Goal: Transaction & Acquisition: Book appointment/travel/reservation

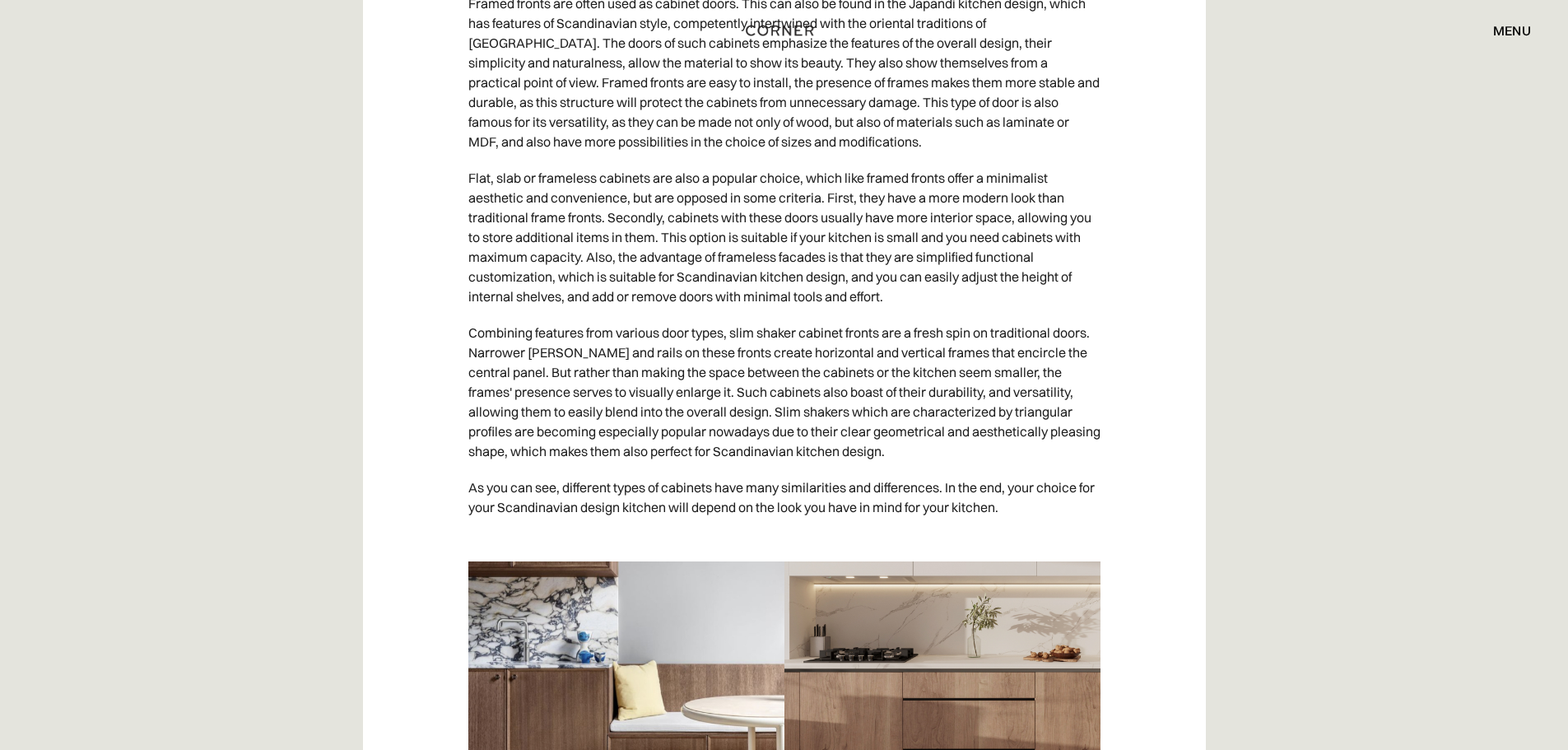
scroll to position [7903, 0]
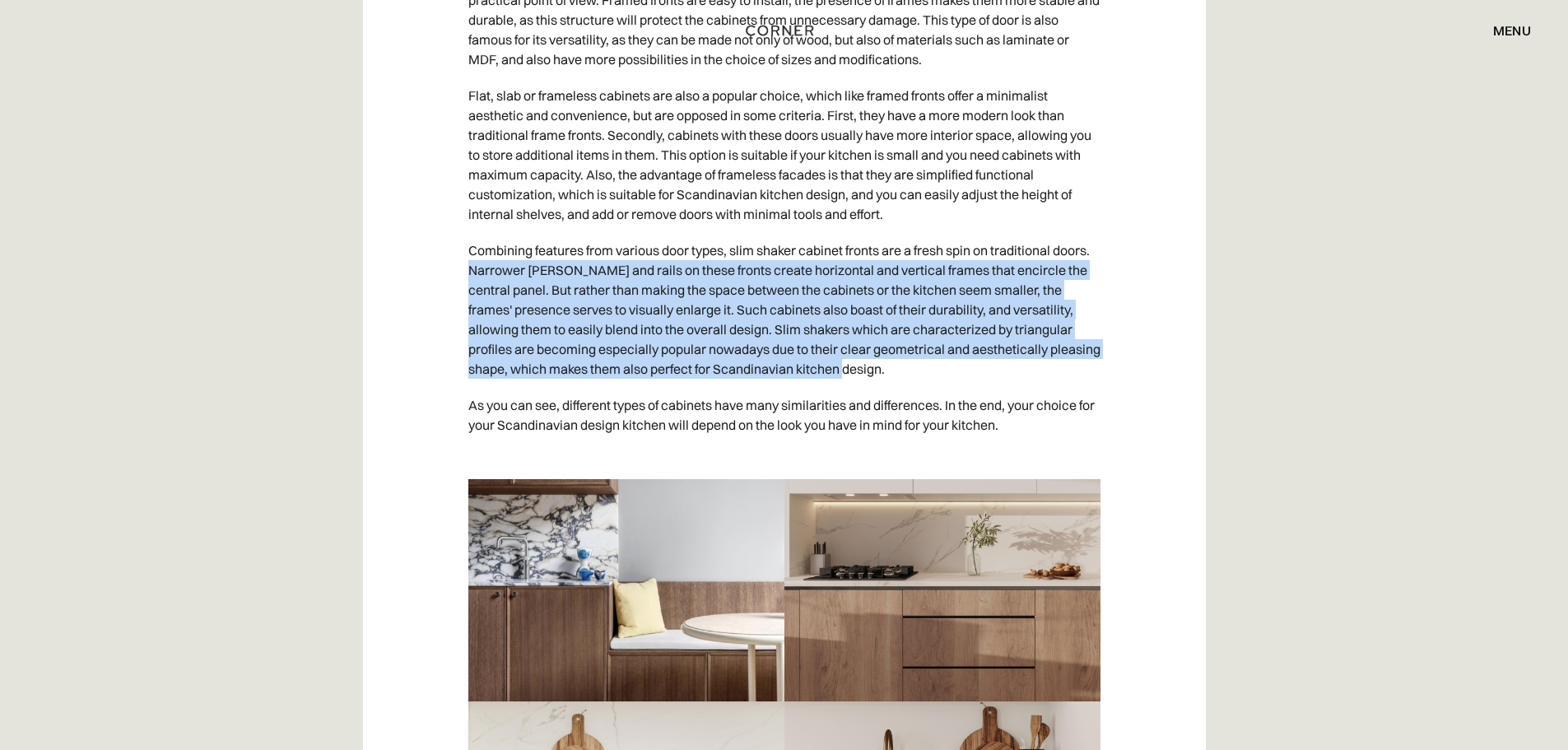
drag, startPoint x: 468, startPoint y: 250, endPoint x: 860, endPoint y: 357, distance: 406.3
click at [860, 357] on p "Combining features from various door types, slim shaker cabinet fronts are a fr…" at bounding box center [785, 309] width 633 height 154
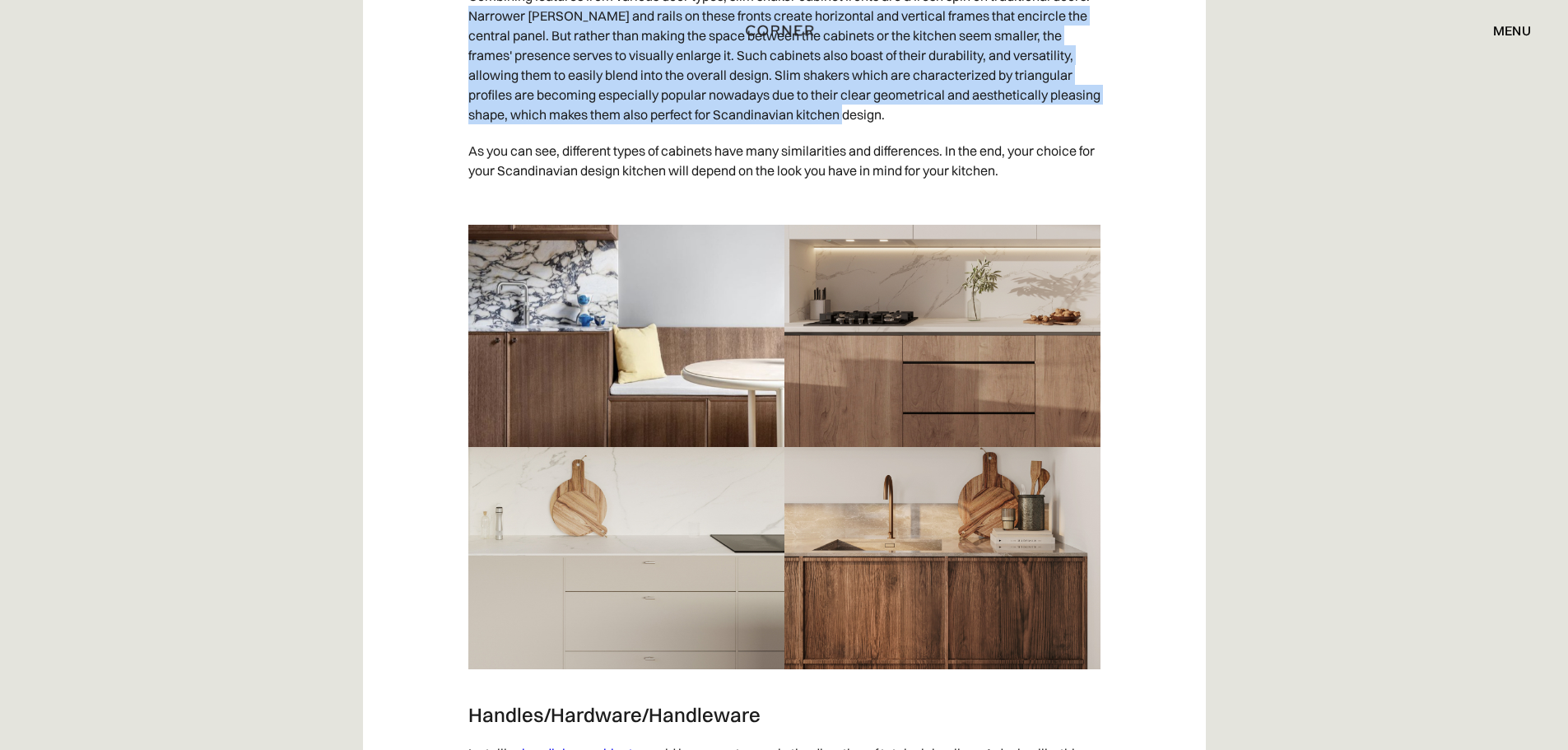
scroll to position [8233, 0]
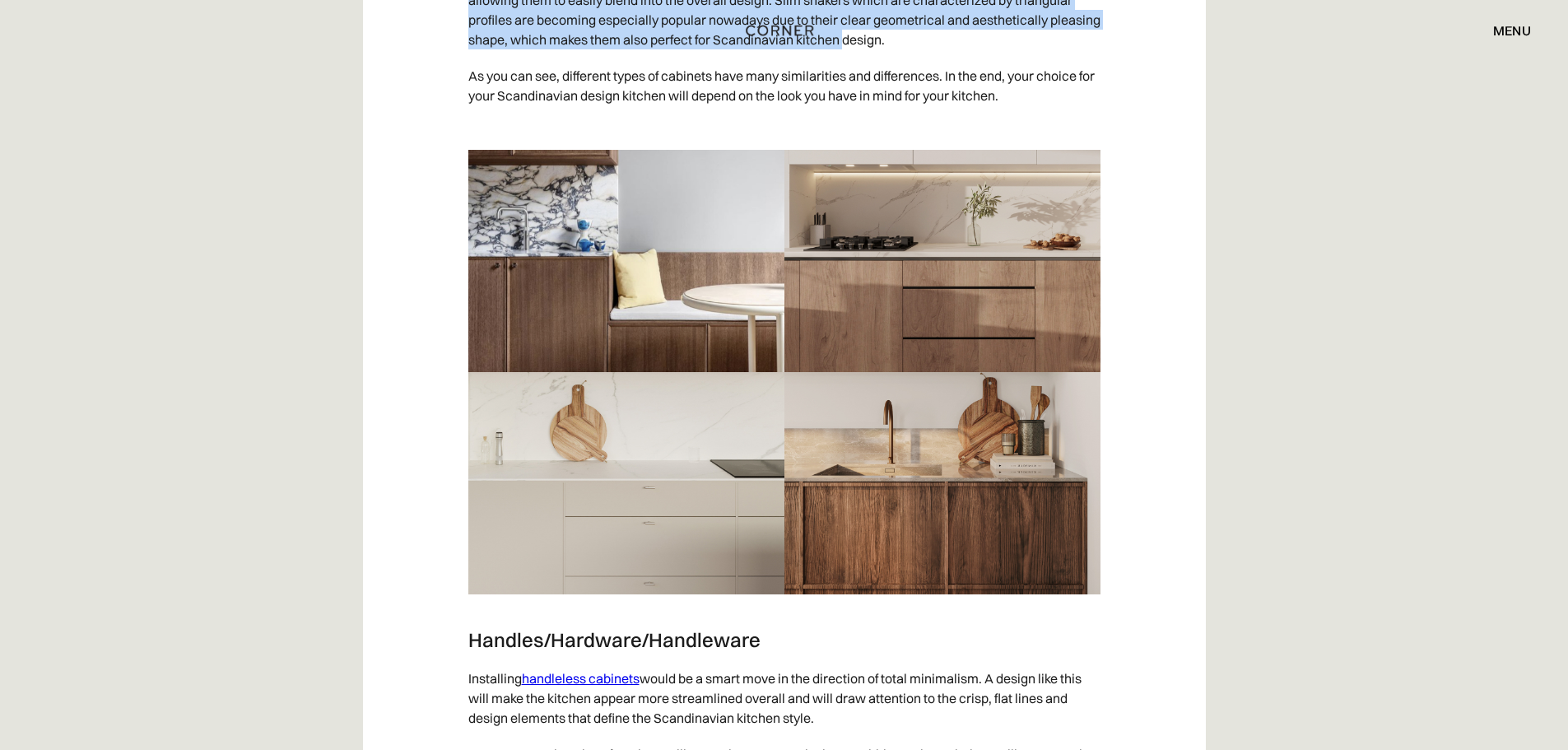
copy p "Narrower stiles and rails on these fronts create horizontal and vertical frames…"
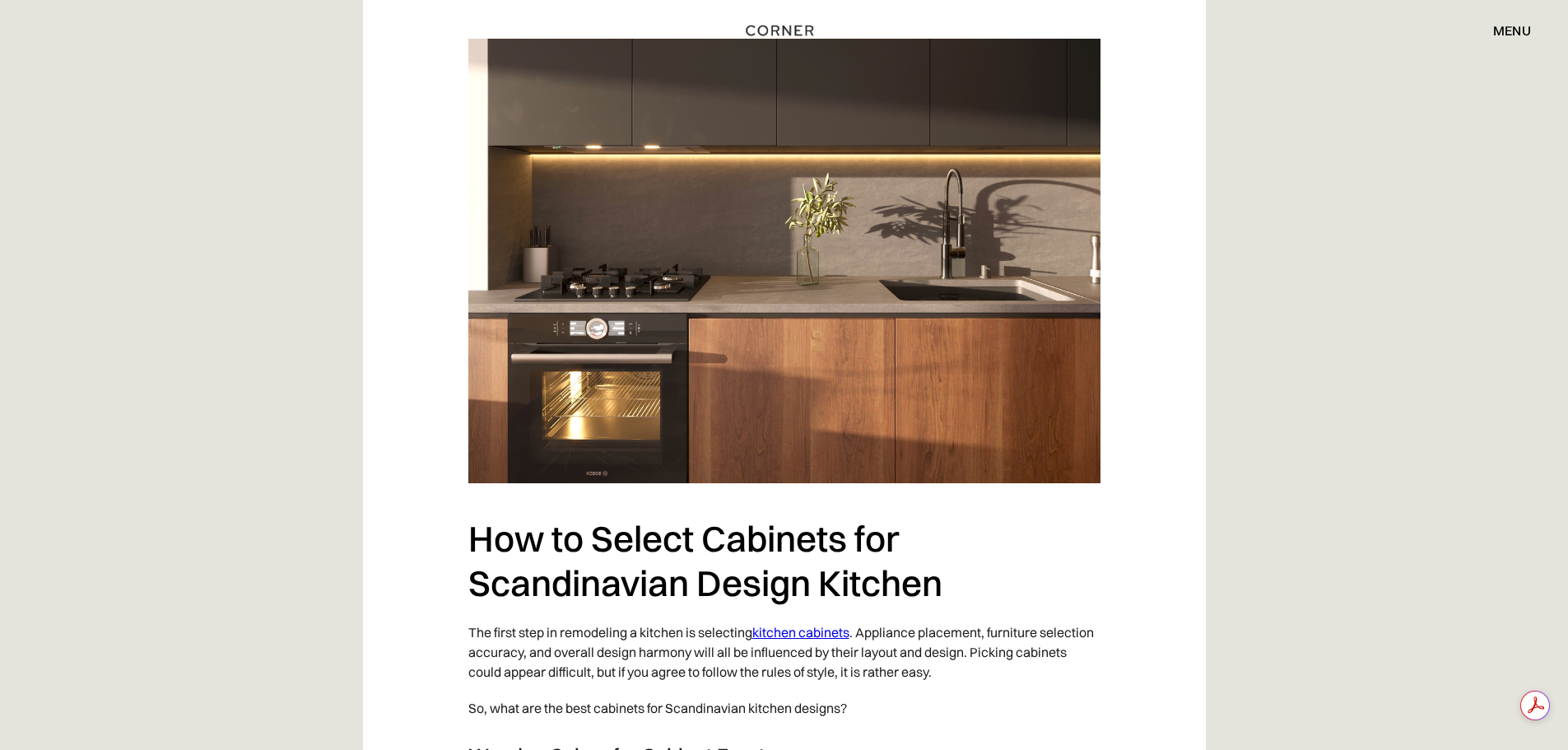
scroll to position [0, 0]
click at [804, 624] on link "kitchen cabinets" at bounding box center [801, 632] width 98 height 16
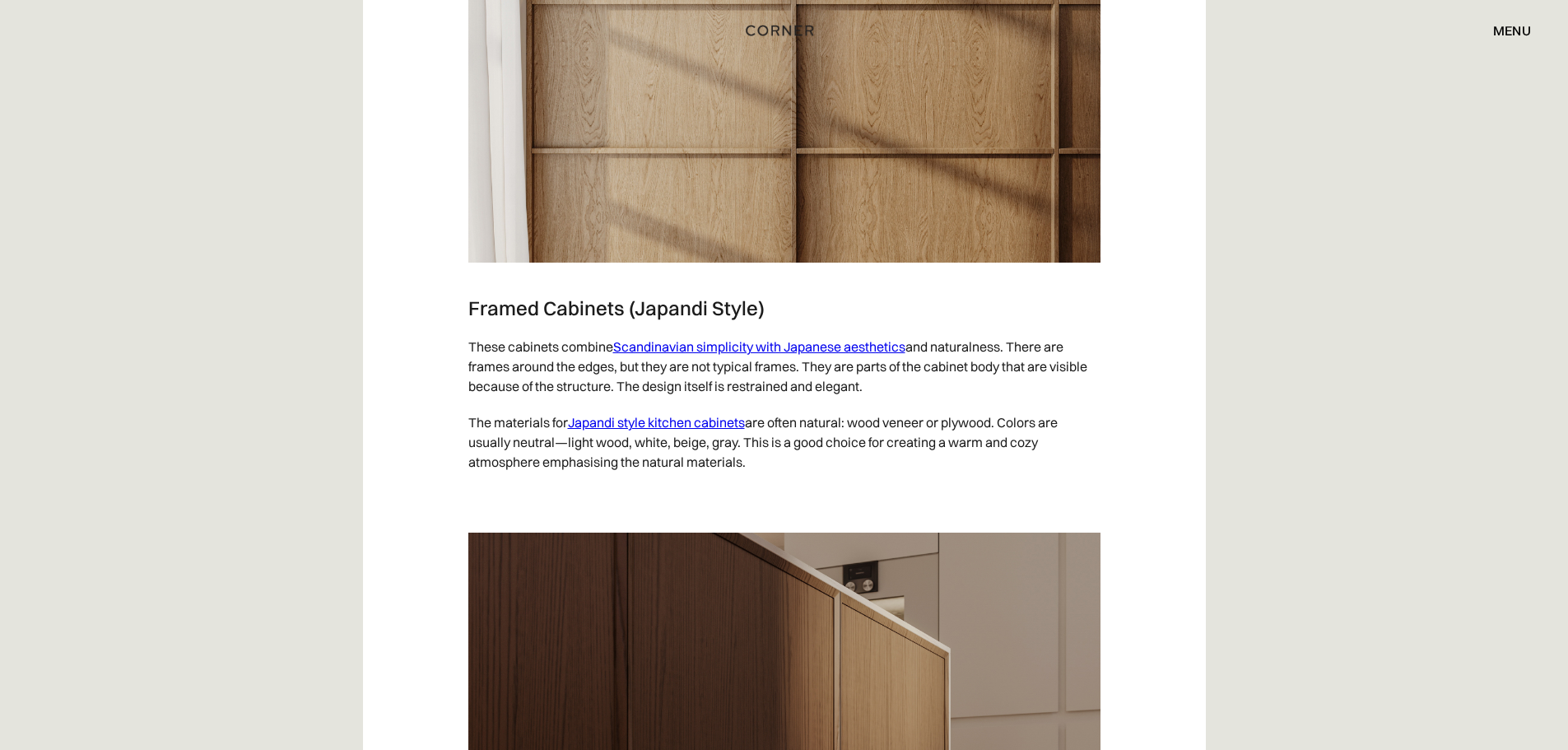
scroll to position [2552, 0]
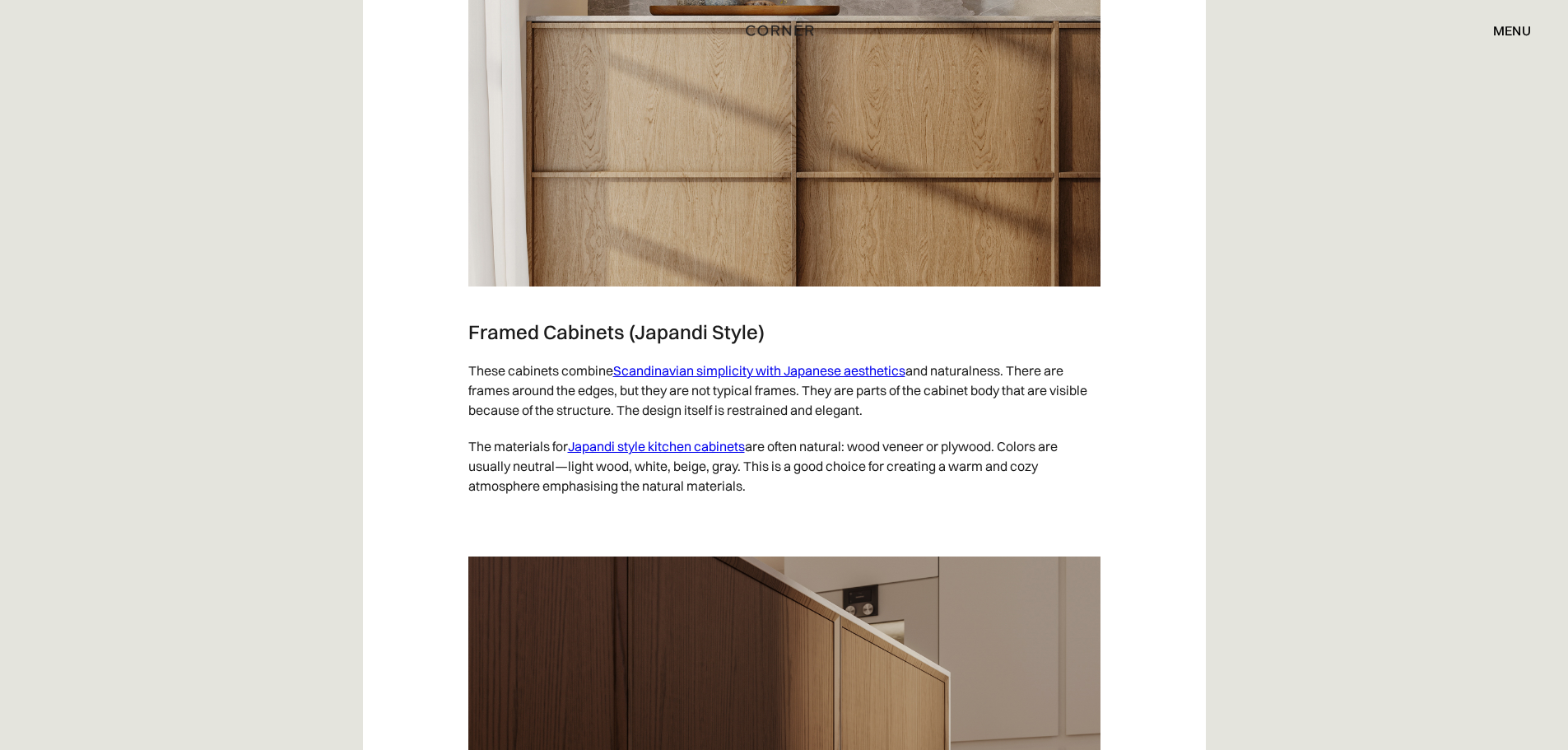
click at [671, 368] on link "Scandinavian simplicity with Japanese aesthetics" at bounding box center [759, 370] width 293 height 16
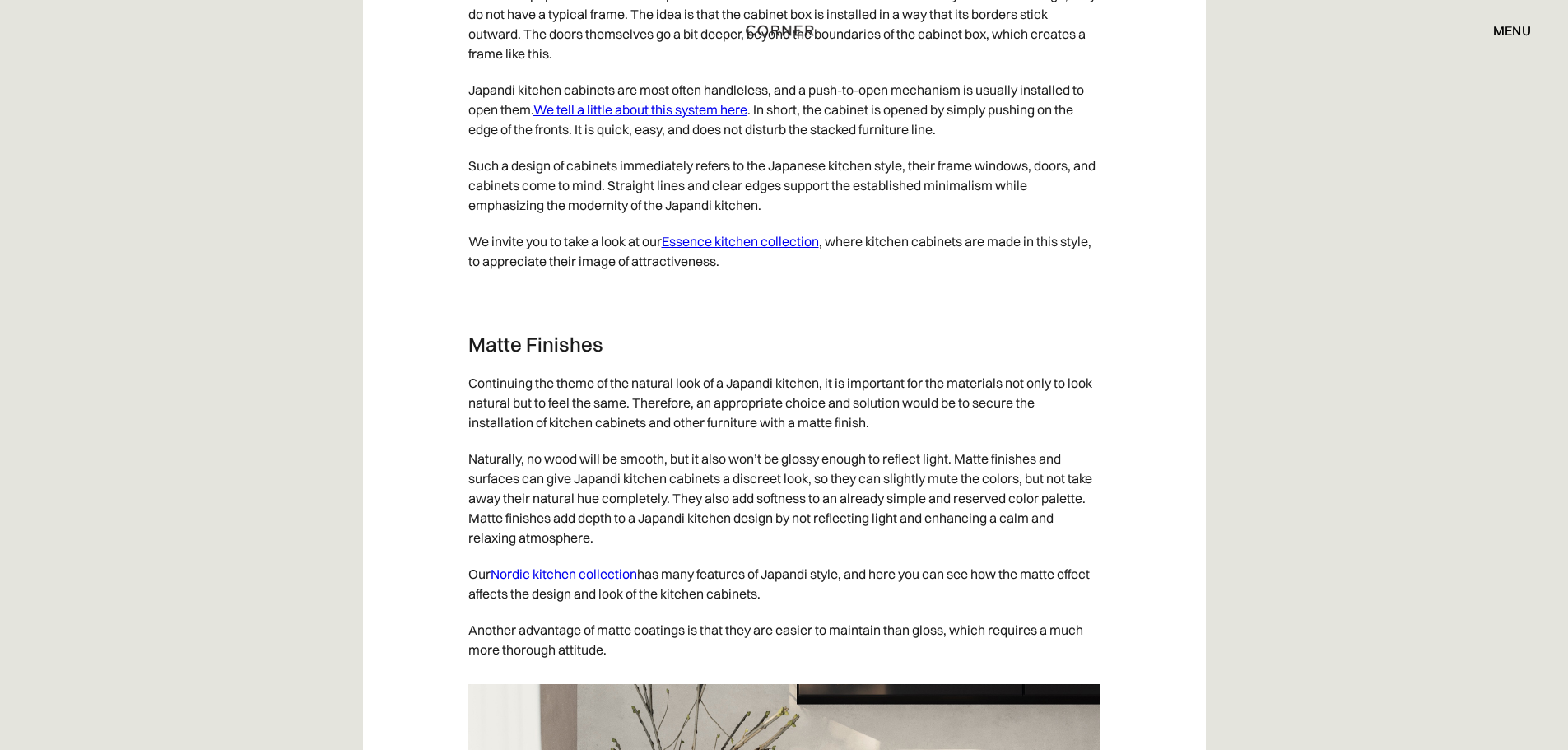
scroll to position [6833, 0]
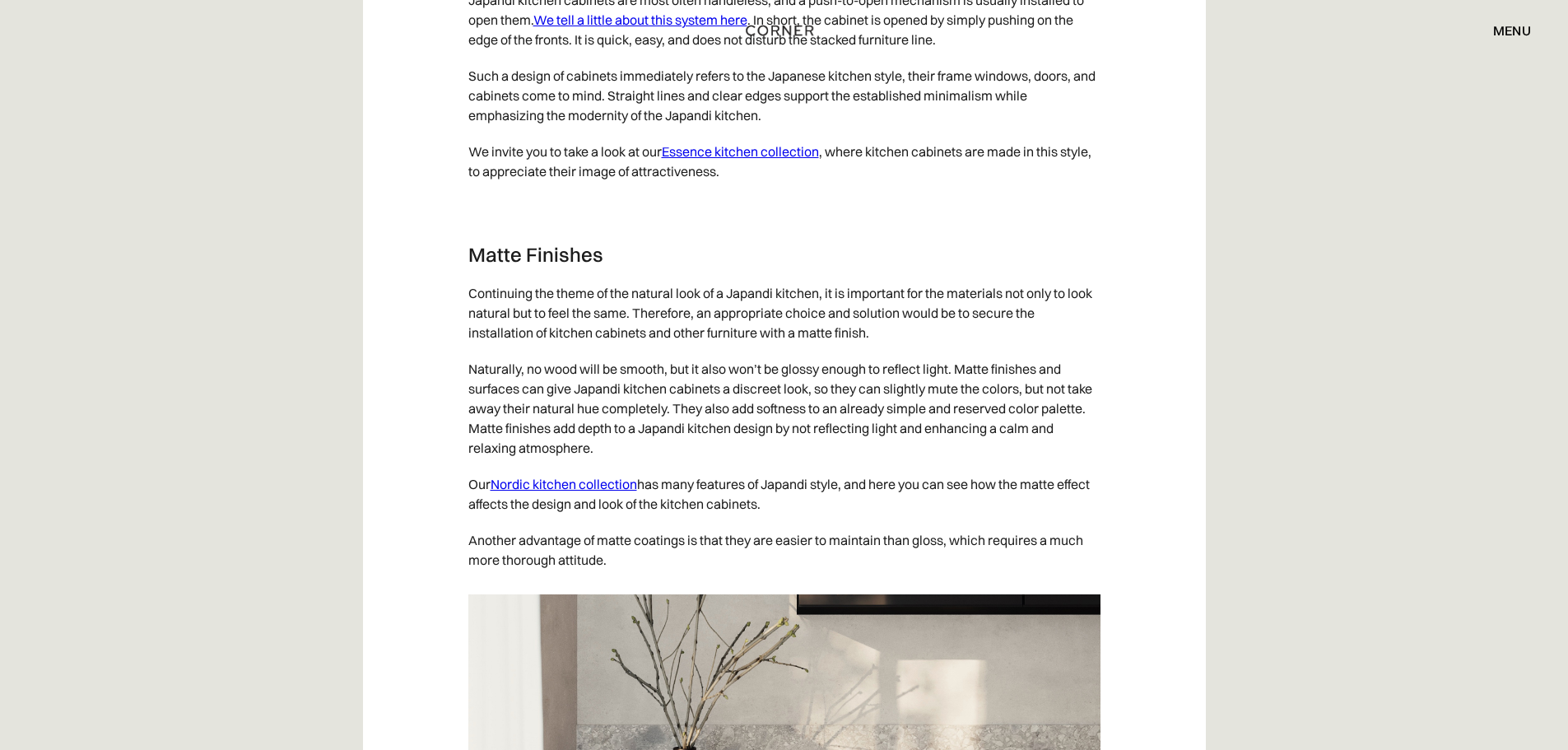
click at [681, 160] on link "Essence kitchen collection" at bounding box center [740, 151] width 157 height 16
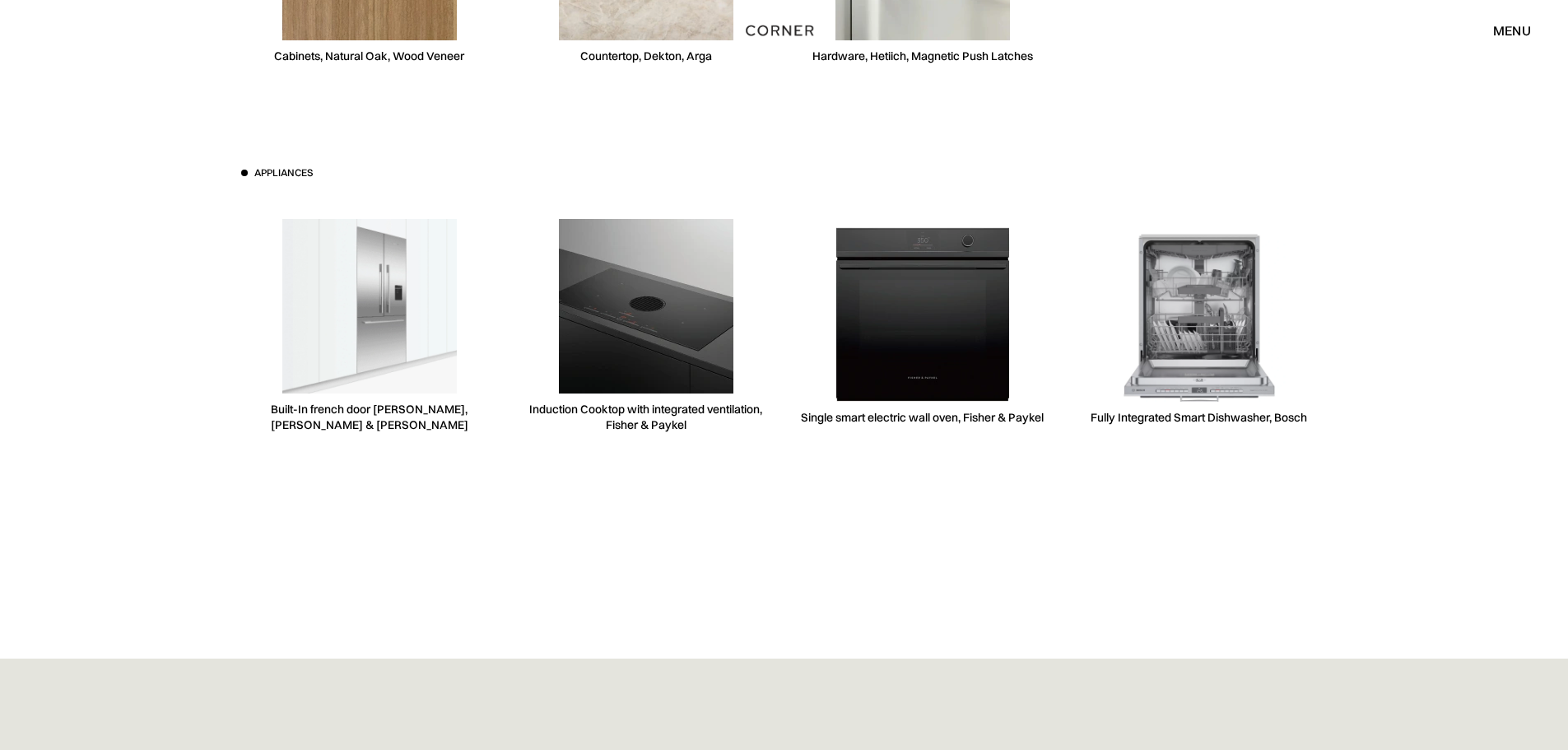
scroll to position [4610, 0]
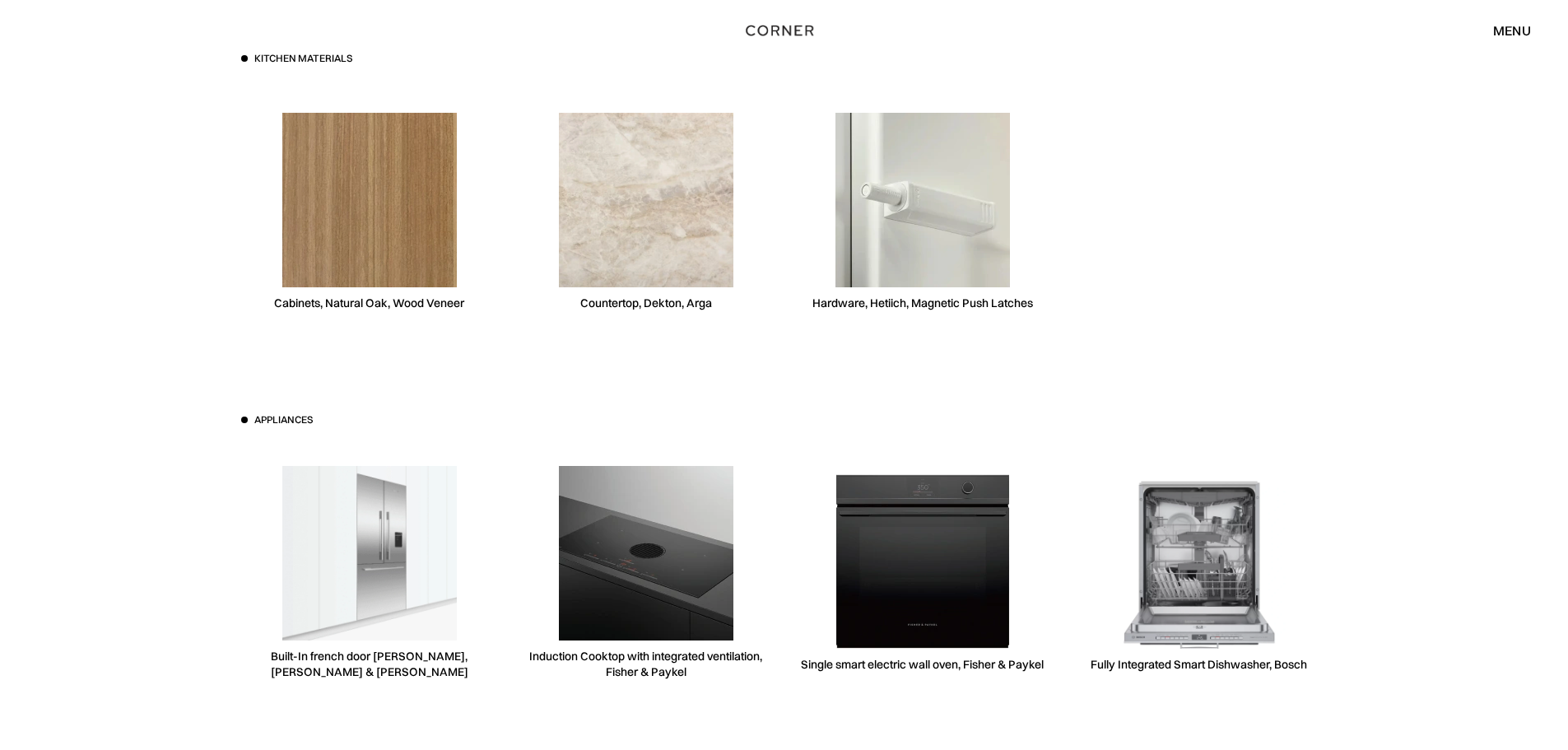
click at [377, 188] on img at bounding box center [369, 200] width 174 height 174
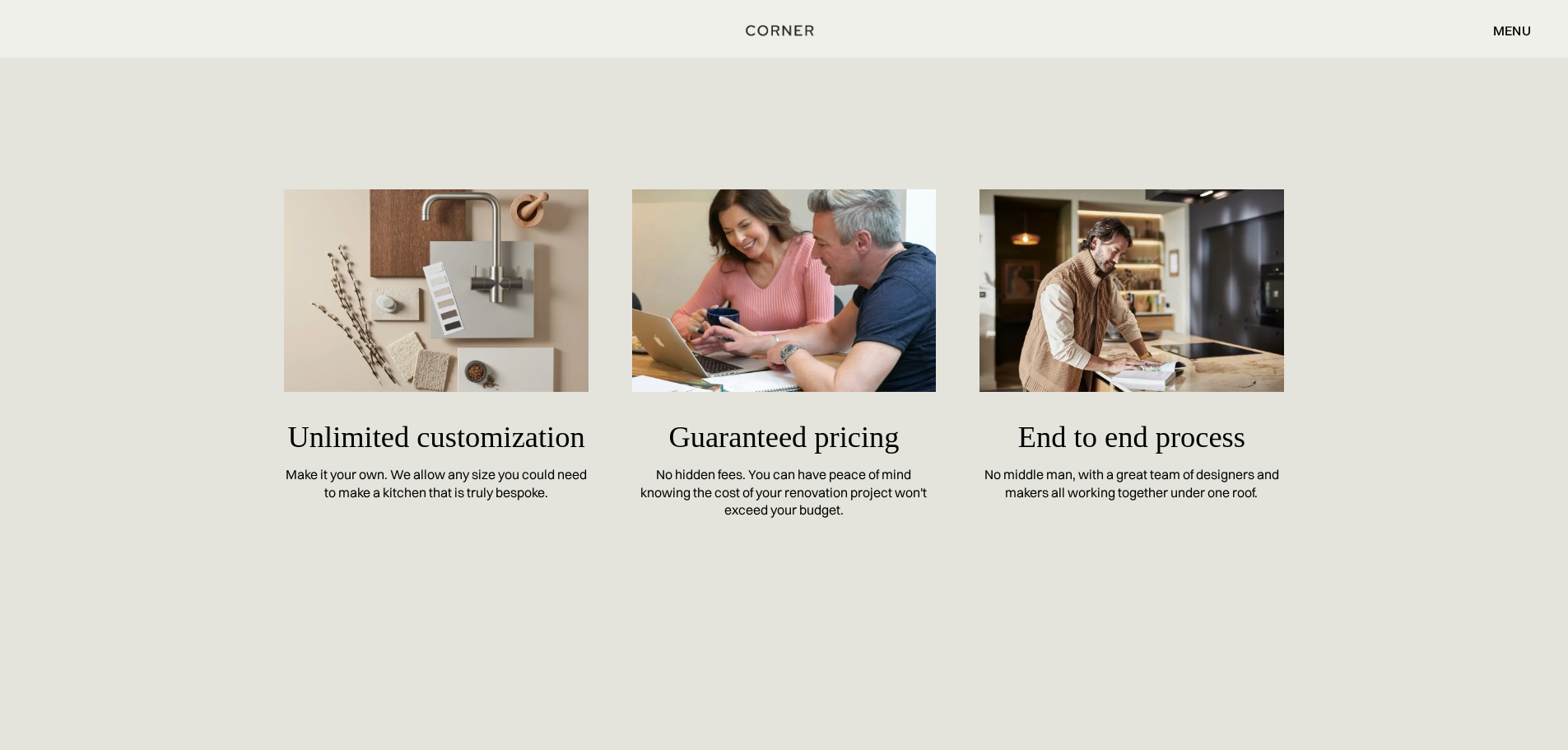
scroll to position [6916, 0]
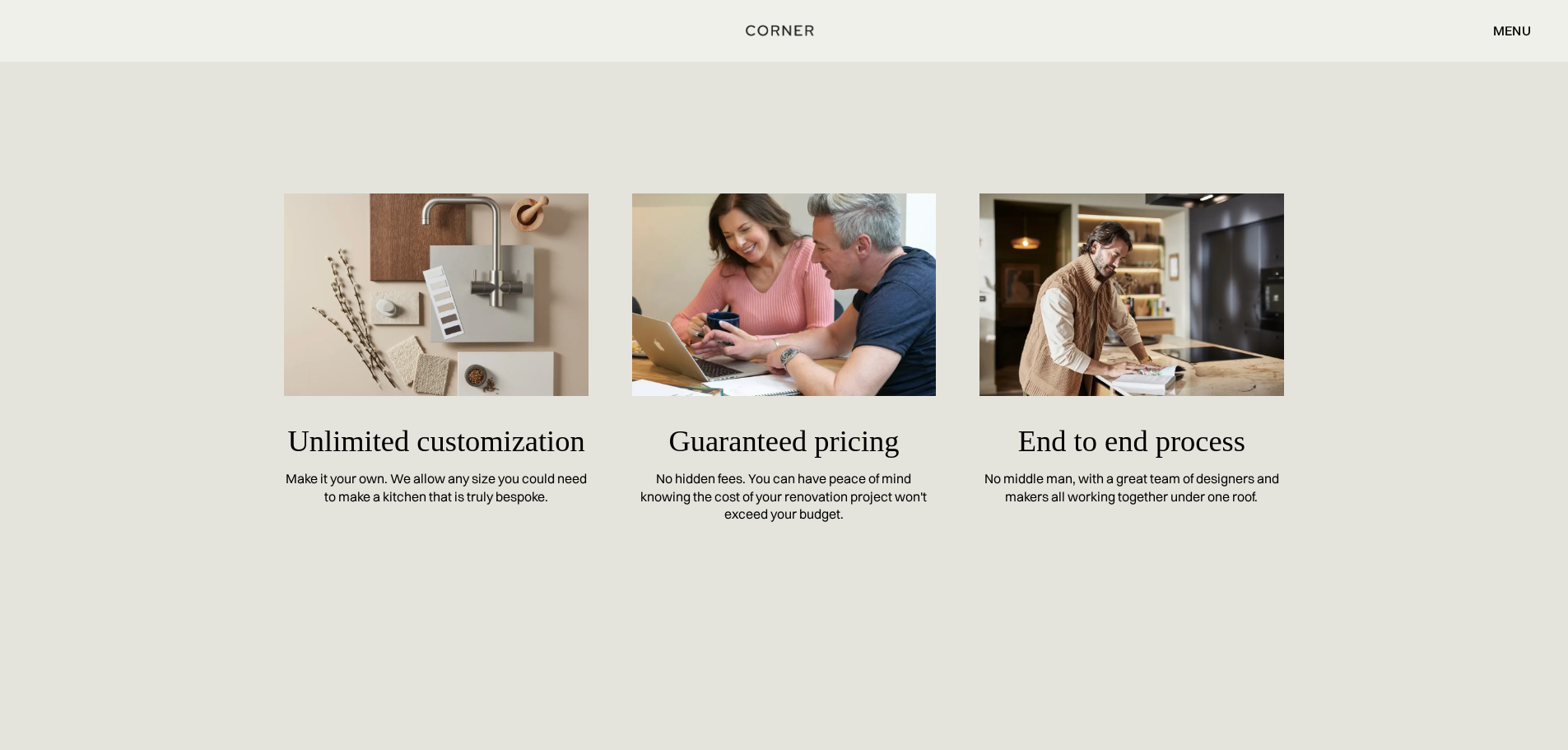
click at [387, 340] on img at bounding box center [437, 295] width 305 height 203
click at [442, 291] on img at bounding box center [437, 295] width 305 height 203
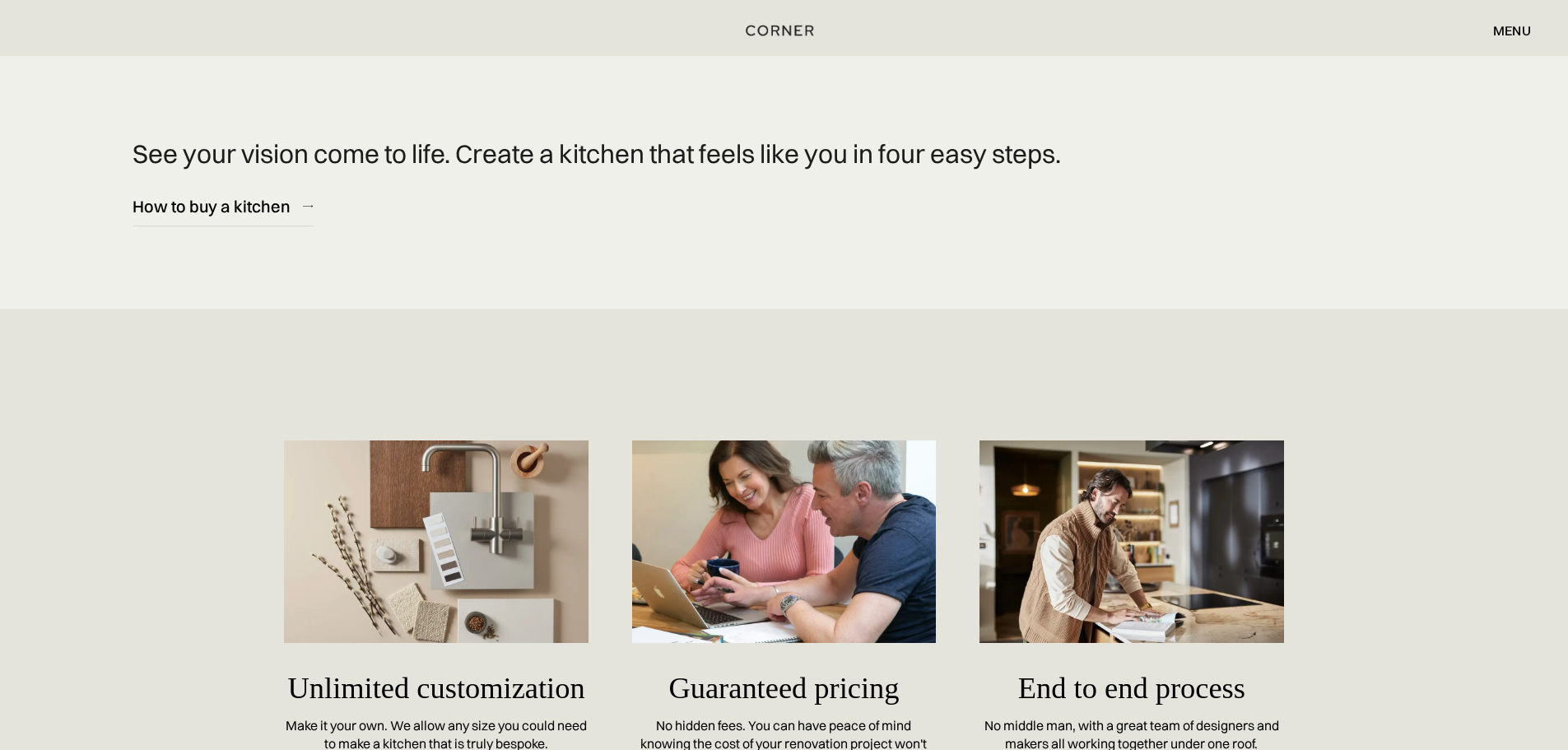
scroll to position [0, 0]
click at [428, 487] on img at bounding box center [437, 542] width 305 height 203
click at [392, 699] on h5 "Unlimited customization" at bounding box center [437, 688] width 305 height 58
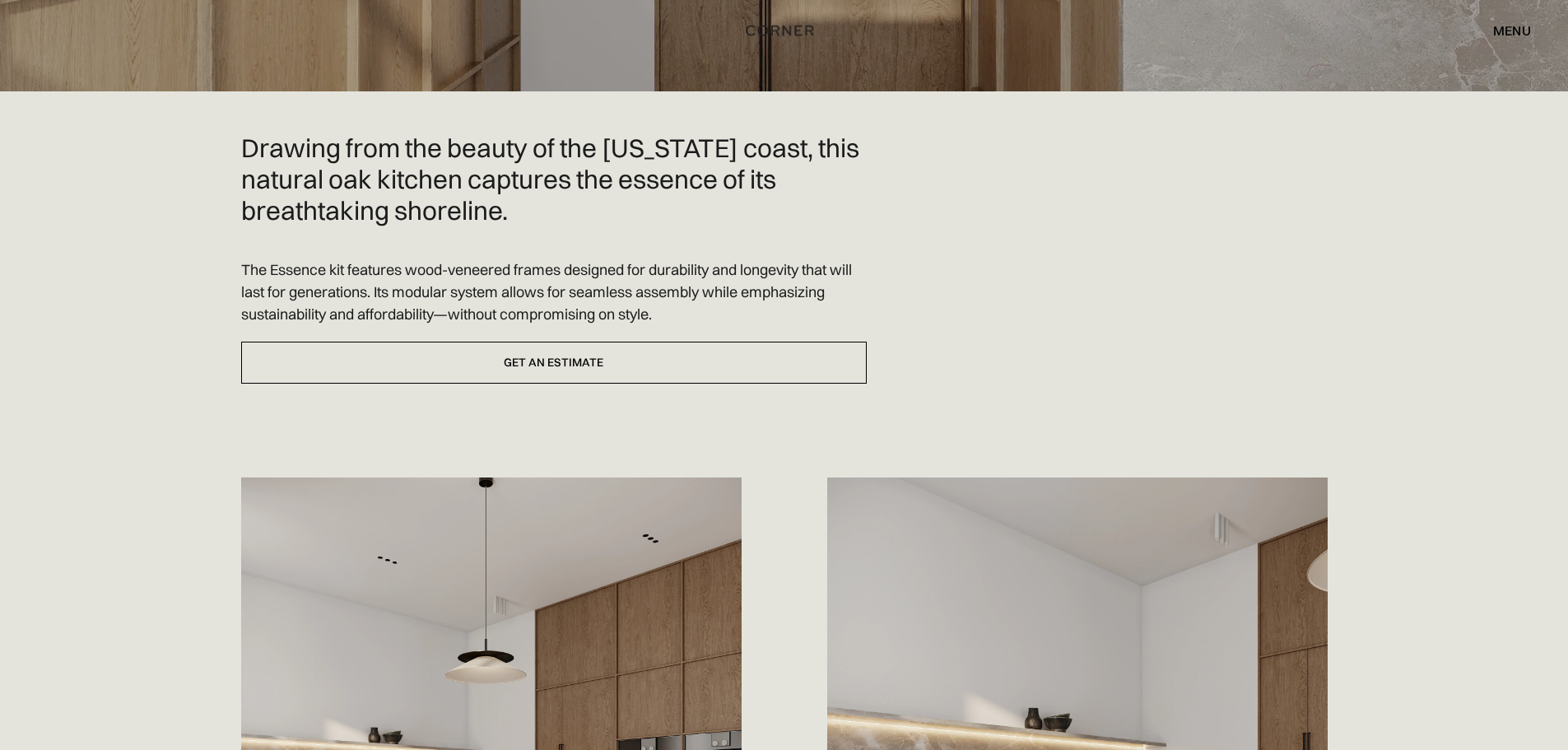
scroll to position [412, 0]
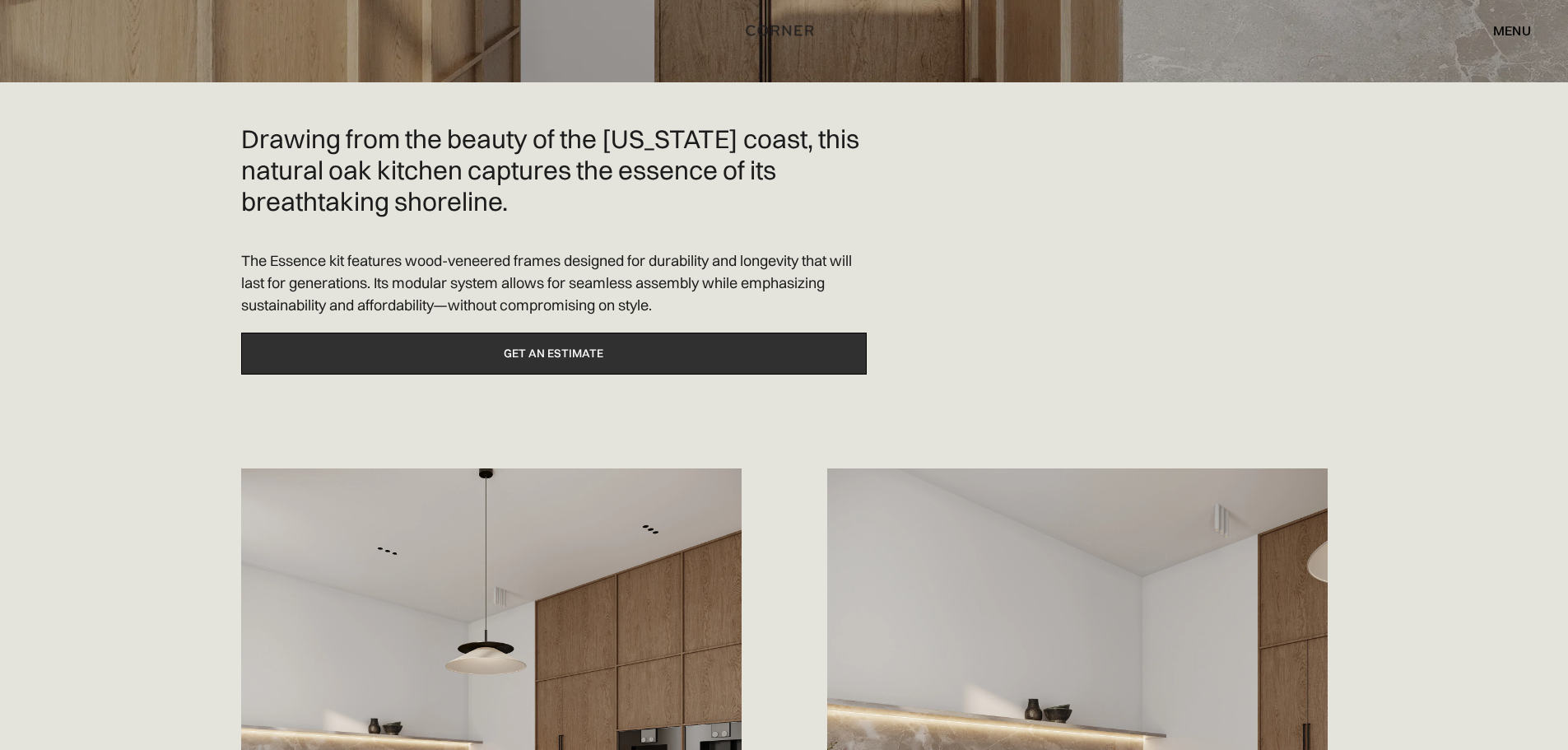
click at [494, 357] on link "Get an estimate" at bounding box center [554, 353] width 626 height 42
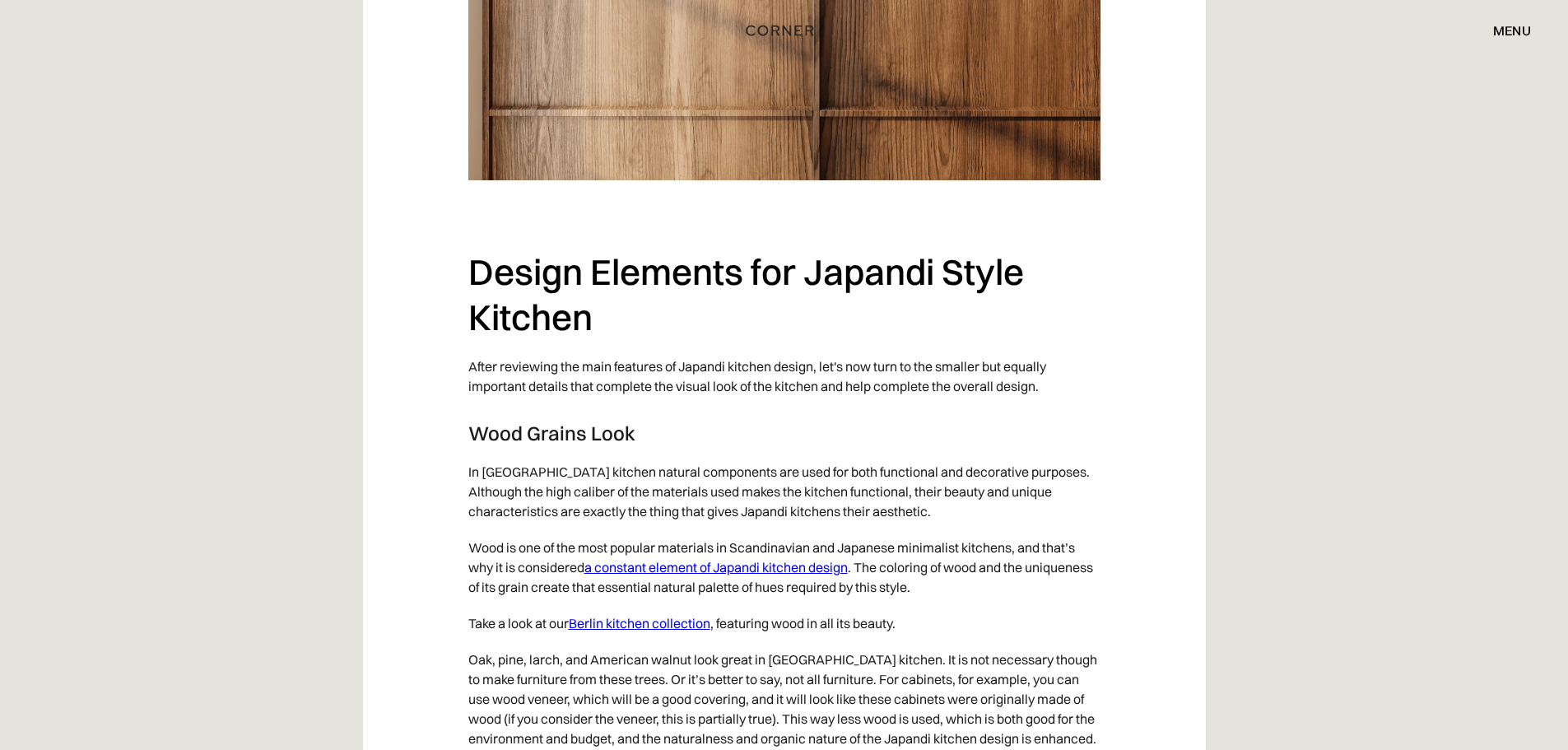
scroll to position [5571, 0]
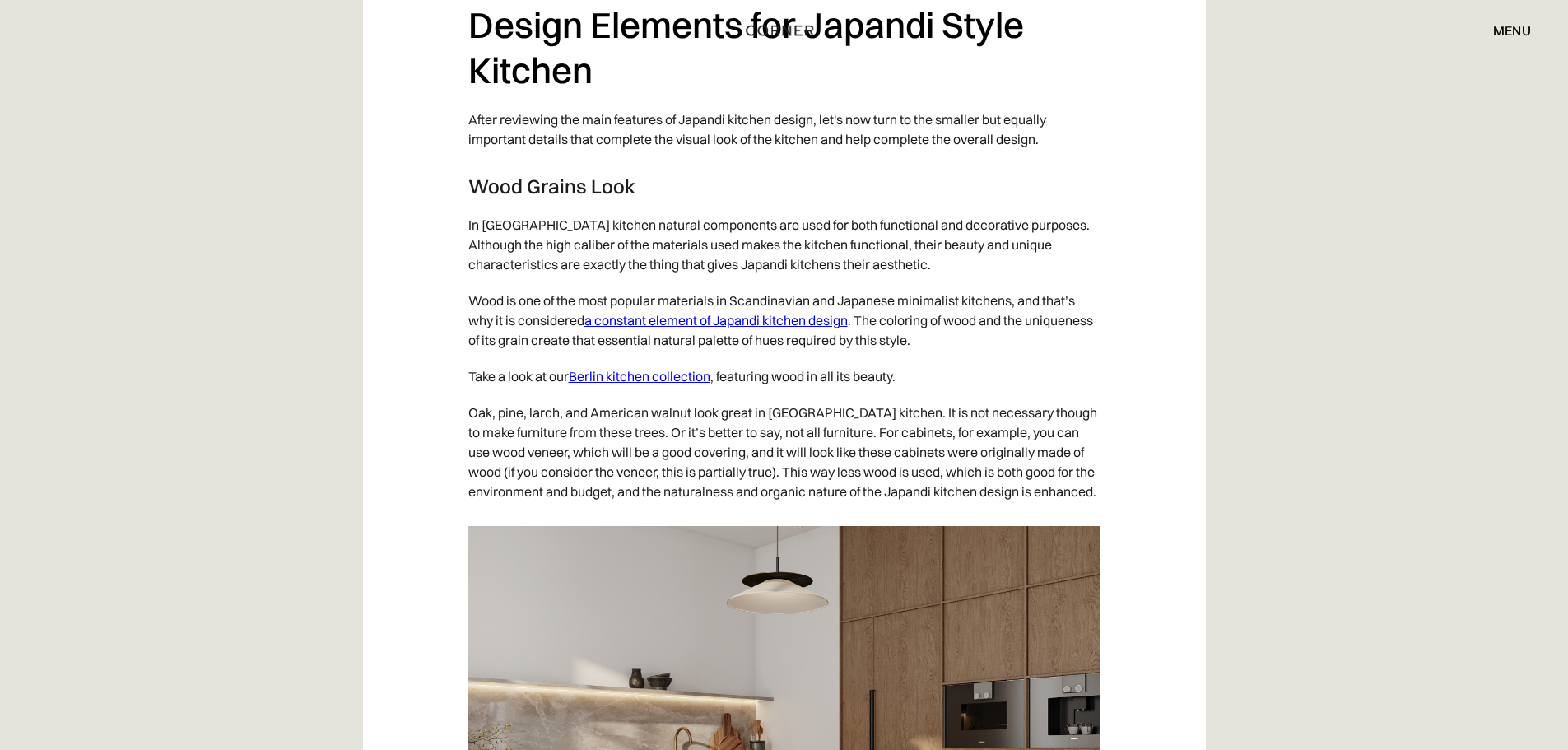
drag, startPoint x: 658, startPoint y: 363, endPoint x: 701, endPoint y: 398, distance: 55.4
copy p "The idea is that the cabinet box is installed in a way that its borders stick o…"
